Goal: Entertainment & Leisure: Consume media (video, audio)

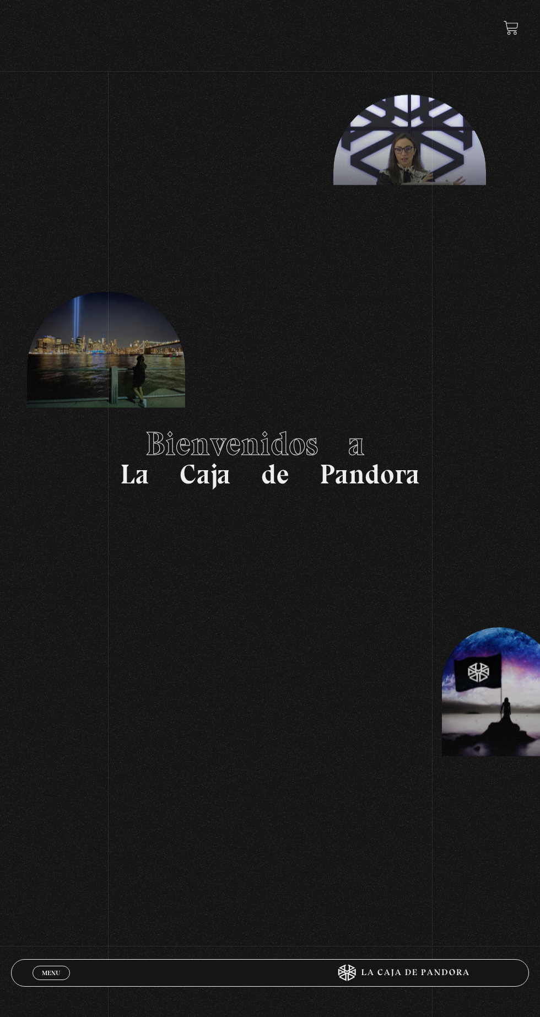
click at [50, 981] on div "Menu Cerrar" at bounding box center [162, 973] width 259 height 26
click at [60, 970] on span "Menu" at bounding box center [51, 973] width 18 height 7
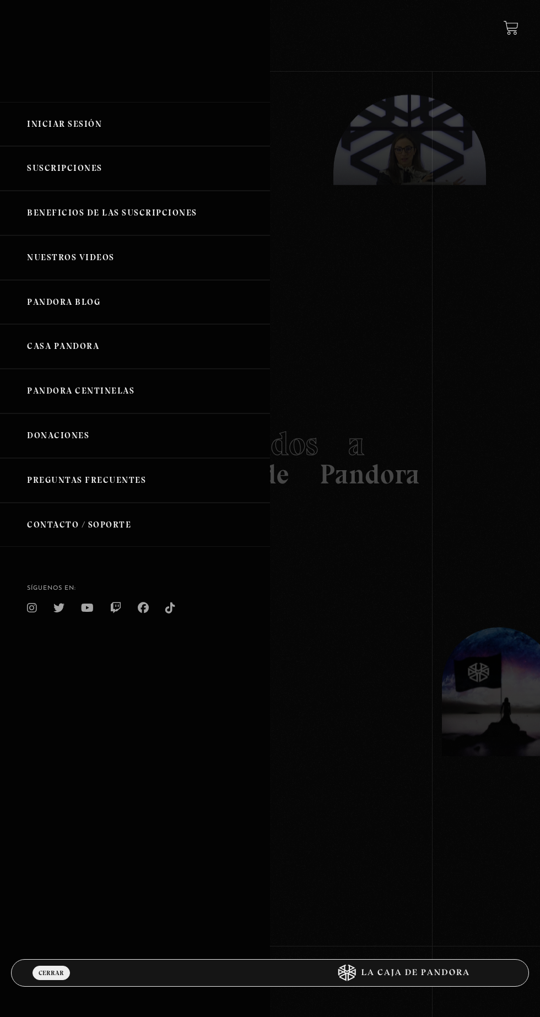
click at [139, 126] on link "Iniciar Sesión" at bounding box center [135, 124] width 270 height 45
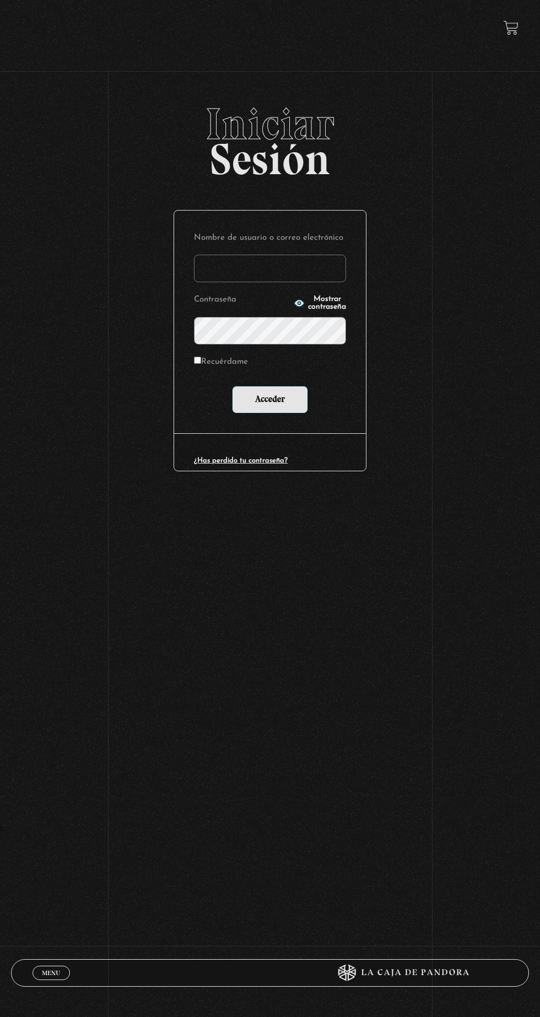
click at [275, 274] on input "Nombre de usuario o correo electrónico" at bounding box center [270, 269] width 152 height 28
type input "maroto189@gmail.com"
click at [232, 386] on input "Acceder" at bounding box center [270, 400] width 76 height 28
click at [287, 413] on input "Acceder" at bounding box center [270, 400] width 76 height 28
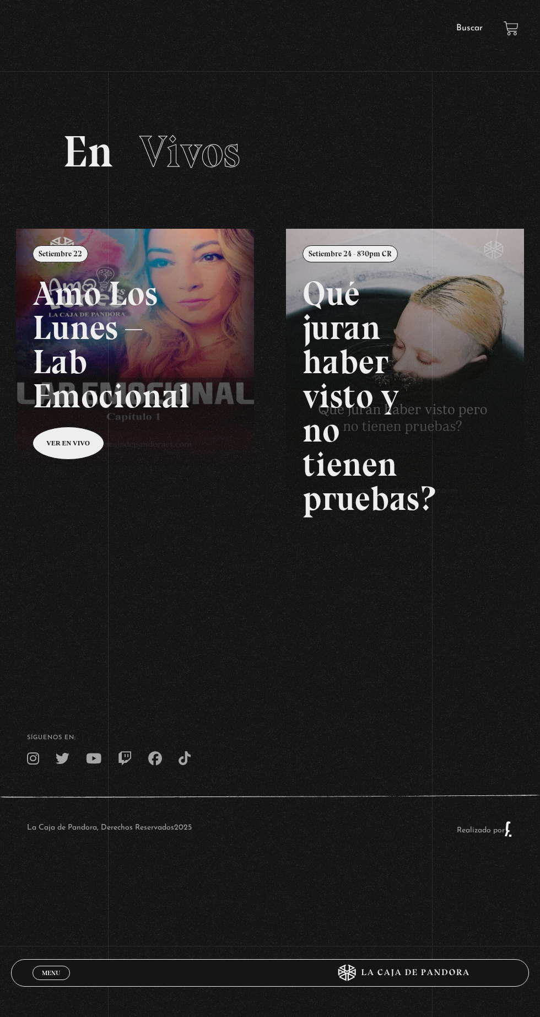
click at [158, 341] on link at bounding box center [286, 737] width 540 height 1017
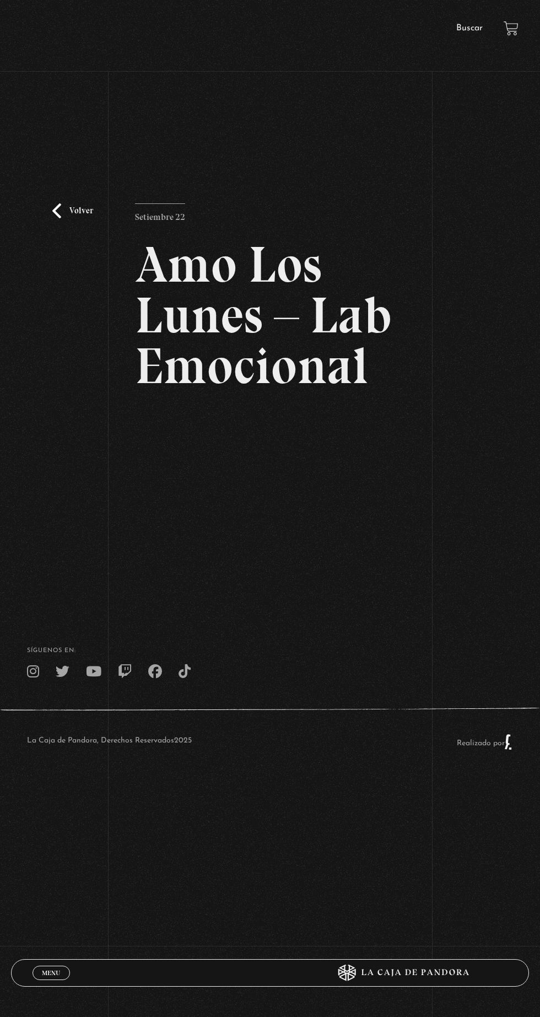
click at [410, 546] on div "Volver Setiembre 22 Amo Los [DATE] – Lab Emocional" at bounding box center [270, 342] width 540 height 480
click at [75, 218] on link "Volver" at bounding box center [72, 210] width 41 height 15
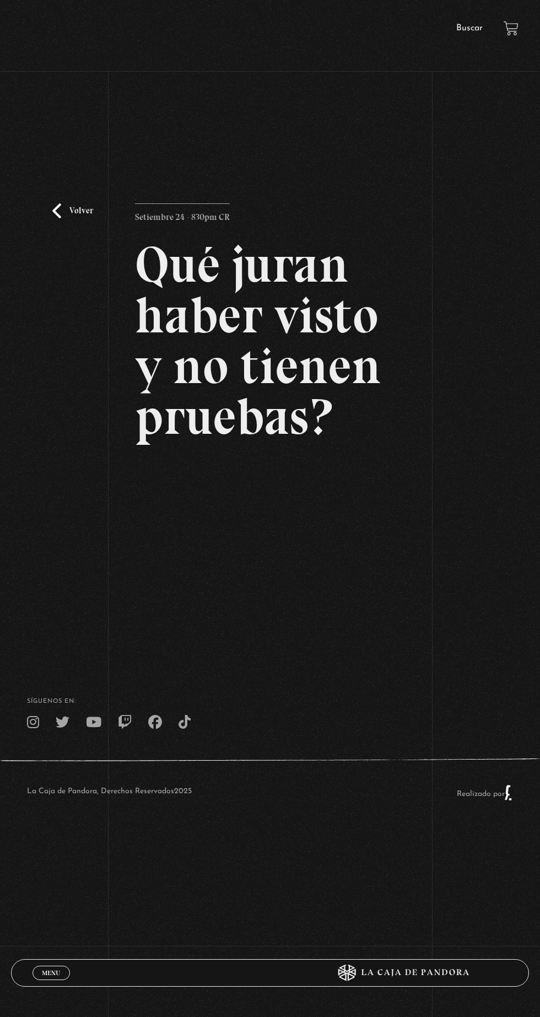
click at [70, 218] on link "Volver" at bounding box center [72, 210] width 41 height 15
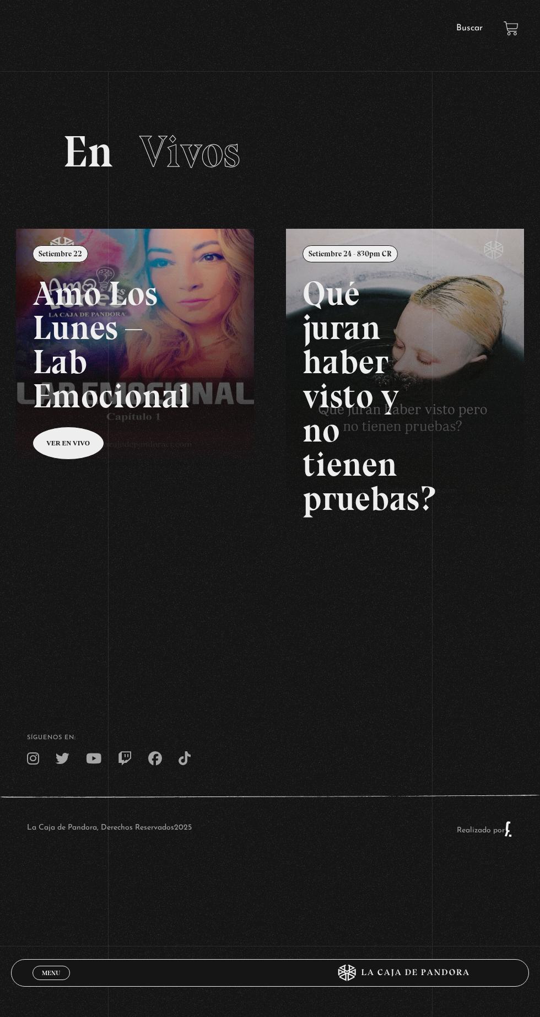
click at [476, 28] on link "Buscar" at bounding box center [469, 28] width 26 height 9
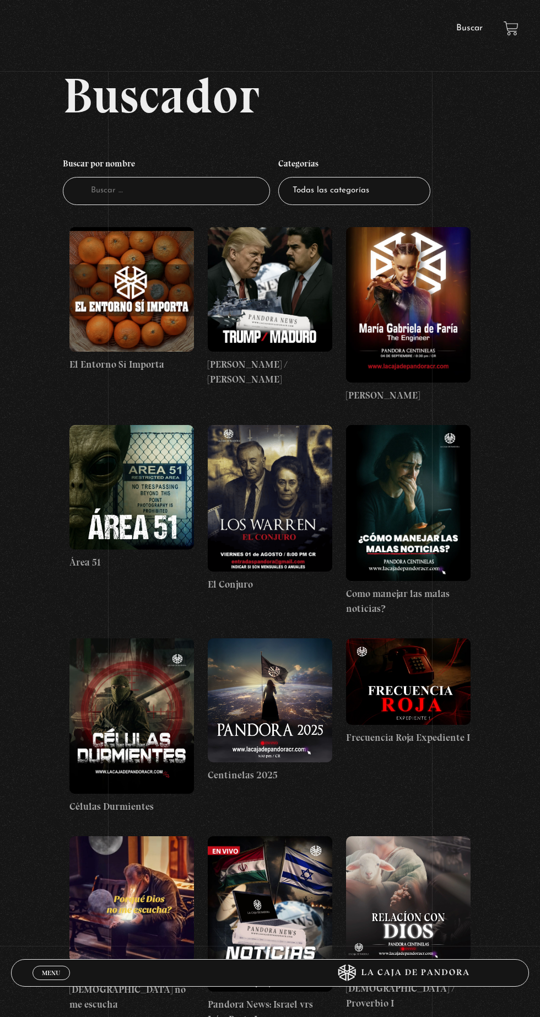
scroll to position [32, 0]
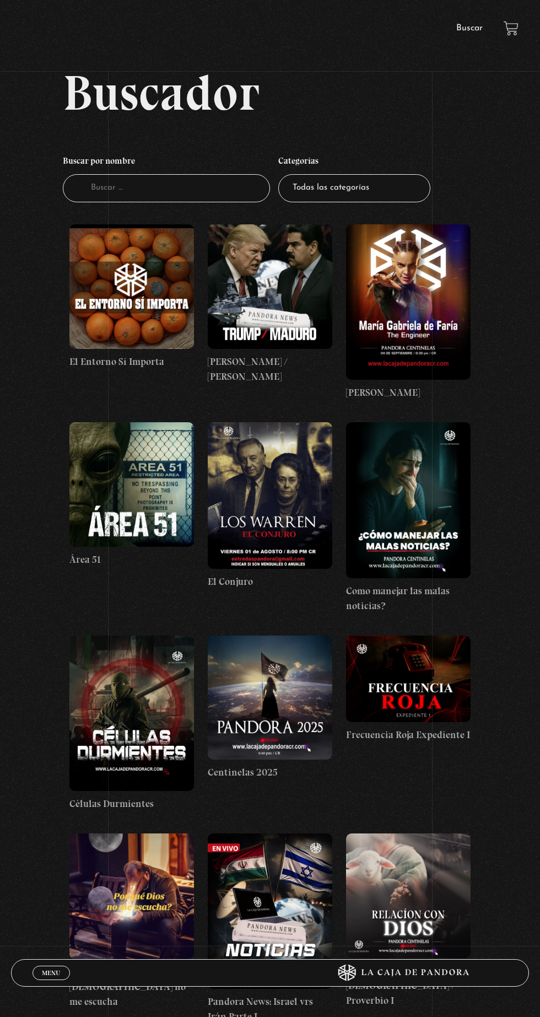
click at [145, 299] on figure at bounding box center [131, 286] width 125 height 125
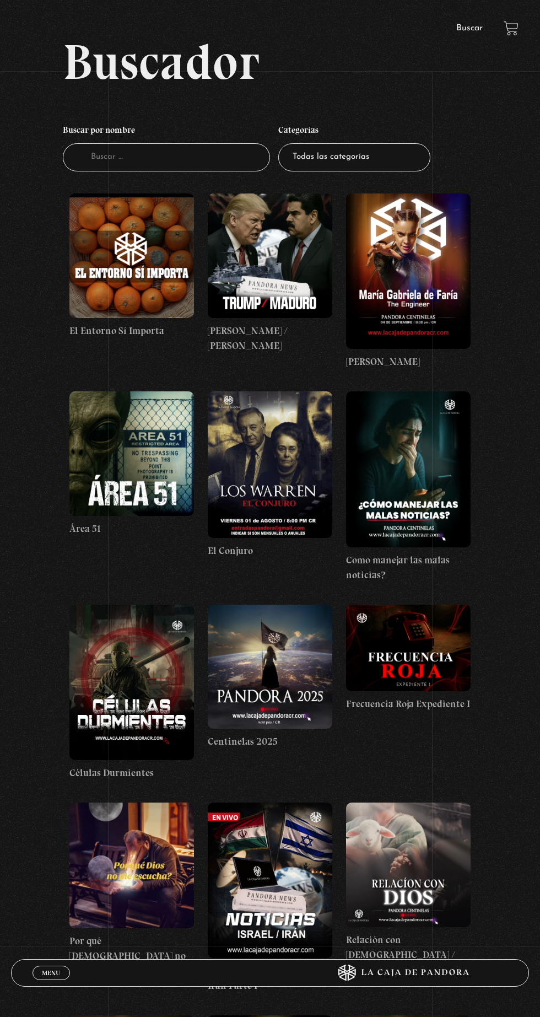
scroll to position [109, 0]
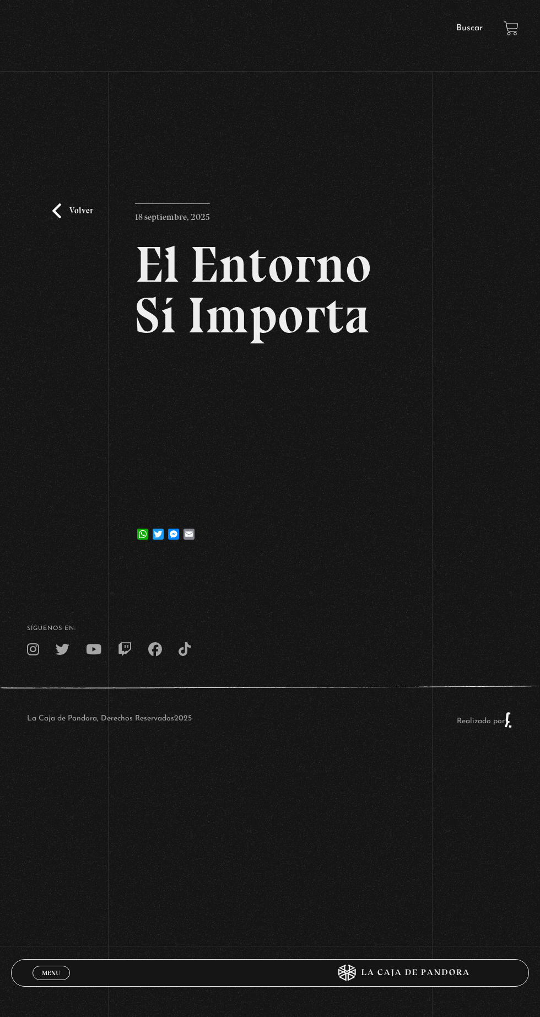
click at [73, 218] on link "Volver" at bounding box center [72, 210] width 41 height 15
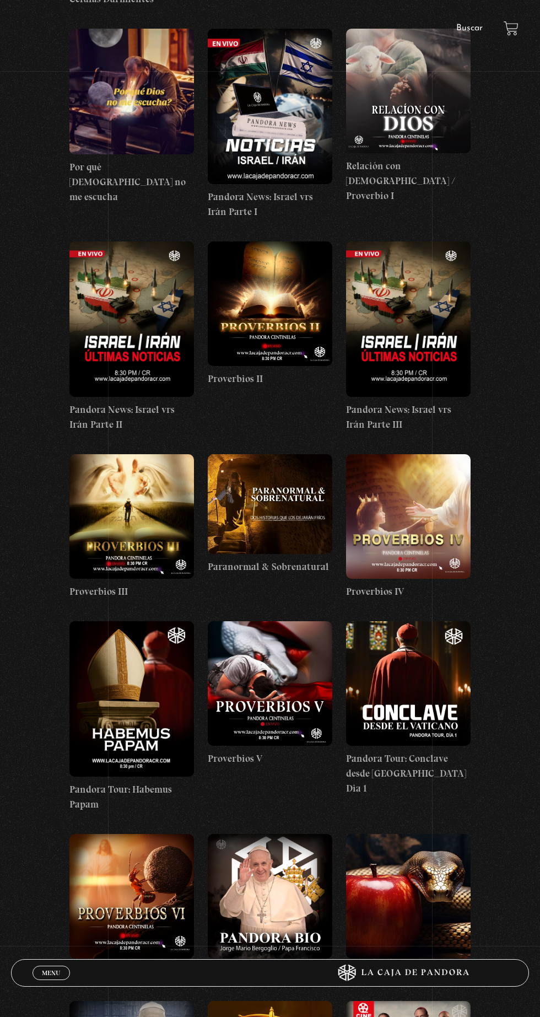
scroll to position [844, 0]
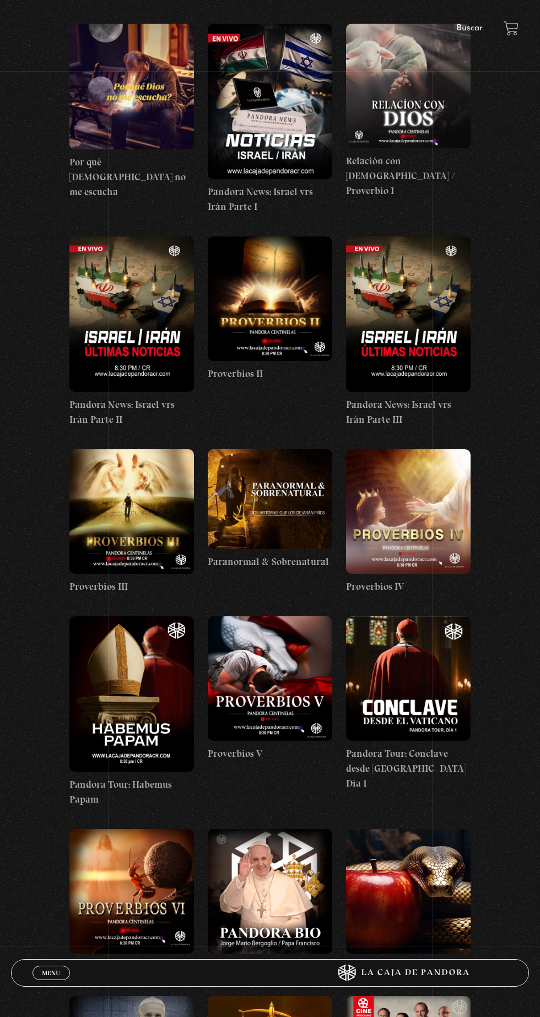
click at [282, 665] on figure at bounding box center [270, 678] width 125 height 125
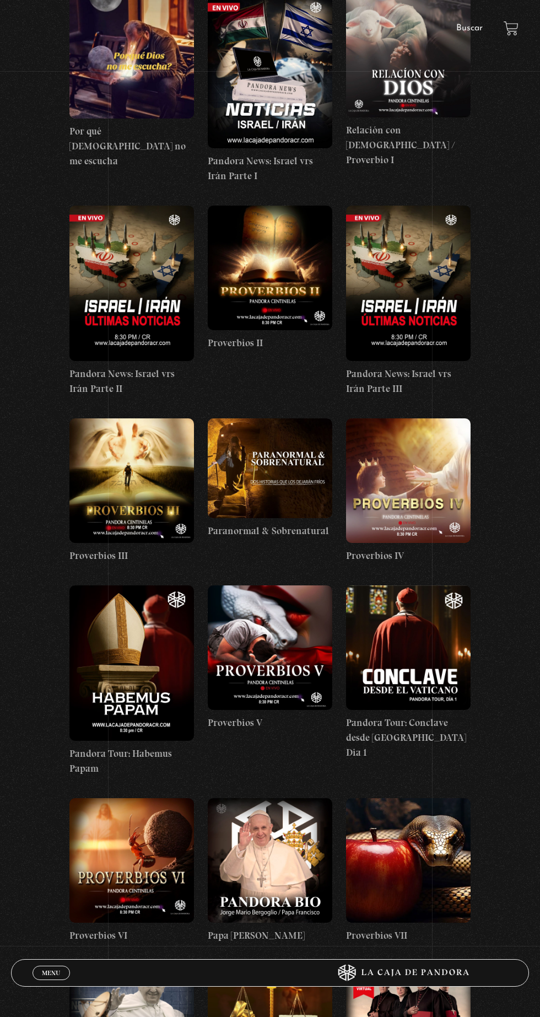
scroll to position [919, 0]
